Goal: Transaction & Acquisition: Book appointment/travel/reservation

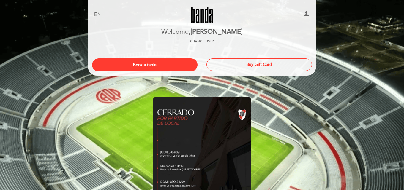
click at [140, 54] on div "Book a table Buy Gift Card" at bounding box center [202, 62] width 229 height 19
drag, startPoint x: 148, startPoint y: 64, endPoint x: 149, endPoint y: 67, distance: 3.3
click at [148, 64] on button "Book a table" at bounding box center [144, 65] width 105 height 13
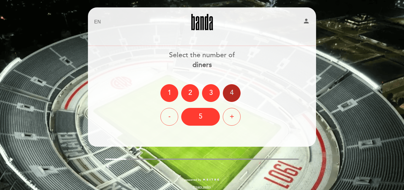
click at [230, 99] on div "4" at bounding box center [232, 93] width 18 height 18
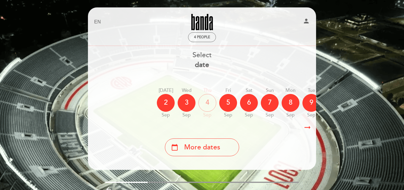
drag, startPoint x: 215, startPoint y: 123, endPoint x: 225, endPoint y: 123, distance: 9.2
click at [225, 123] on div "arrow_right_alt arrow_right_alt" at bounding box center [202, 127] width 229 height 13
drag, startPoint x: 214, startPoint y: 121, endPoint x: 233, endPoint y: 121, distance: 18.4
click at [233, 122] on div "[DATE] [DATE] [DATE] [DATE] [DATE] [DATE] [DATE] [DATE] [DATE] Wed Sep Thu" at bounding box center [202, 102] width 229 height 37
click at [233, 121] on div "[DATE] [DATE] [DATE] [DATE] [DATE] [DATE] [DATE] [DATE] [DATE] Wed Sep Thu" at bounding box center [202, 102] width 229 height 37
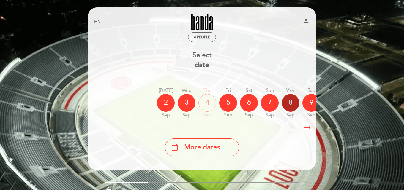
click at [290, 108] on div "8" at bounding box center [291, 103] width 18 height 18
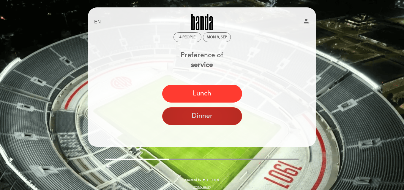
click at [222, 114] on button "Dinner" at bounding box center [202, 117] width 80 height 18
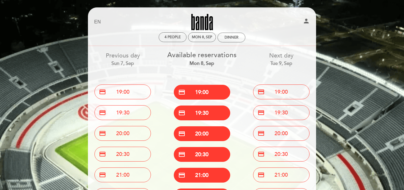
scroll to position [30, 0]
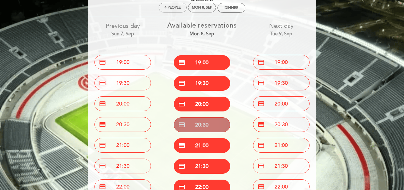
click at [219, 127] on button "credit_card 20:30" at bounding box center [202, 125] width 56 height 15
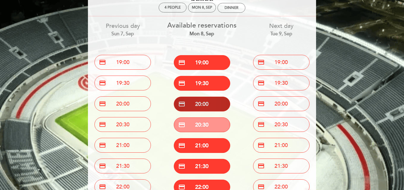
scroll to position [5, 0]
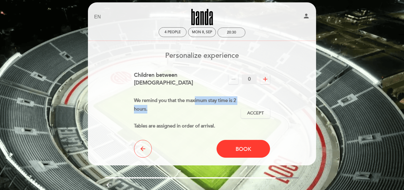
drag, startPoint x: 194, startPoint y: 94, endPoint x: 213, endPoint y: 95, distance: 19.0
click at [217, 102] on div "We remind you that the maximum stay time is 2 hours. Tables are assigned in ord…" at bounding box center [187, 114] width 107 height 34
click at [213, 97] on div "We remind you that the maximum stay time is 2 hours. Tables are assigned in ord…" at bounding box center [187, 114] width 107 height 34
click at [259, 77] on div "remove 0 add" at bounding box center [249, 80] width 42 height 10
drag, startPoint x: 264, startPoint y: 77, endPoint x: 256, endPoint y: 77, distance: 7.7
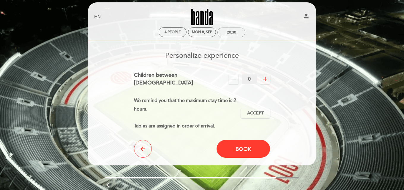
click at [264, 77] on icon "add" at bounding box center [265, 79] width 7 height 7
click at [234, 76] on icon "remove" at bounding box center [233, 79] width 7 height 7
drag, startPoint x: 172, startPoint y: 96, endPoint x: 216, endPoint y: 107, distance: 45.5
click at [216, 107] on div "We remind you that the maximum stay time is 2 hours. Tables are assigned in ord…" at bounding box center [187, 114] width 107 height 34
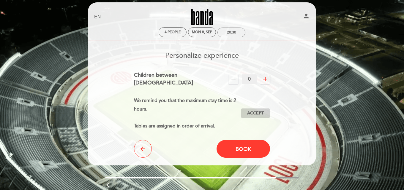
click at [260, 110] on span "Accept" at bounding box center [255, 113] width 17 height 6
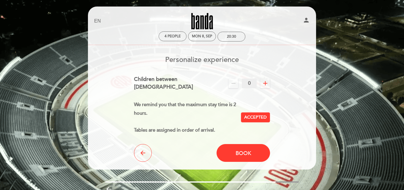
scroll to position [0, 0]
